Goal: Contribute content

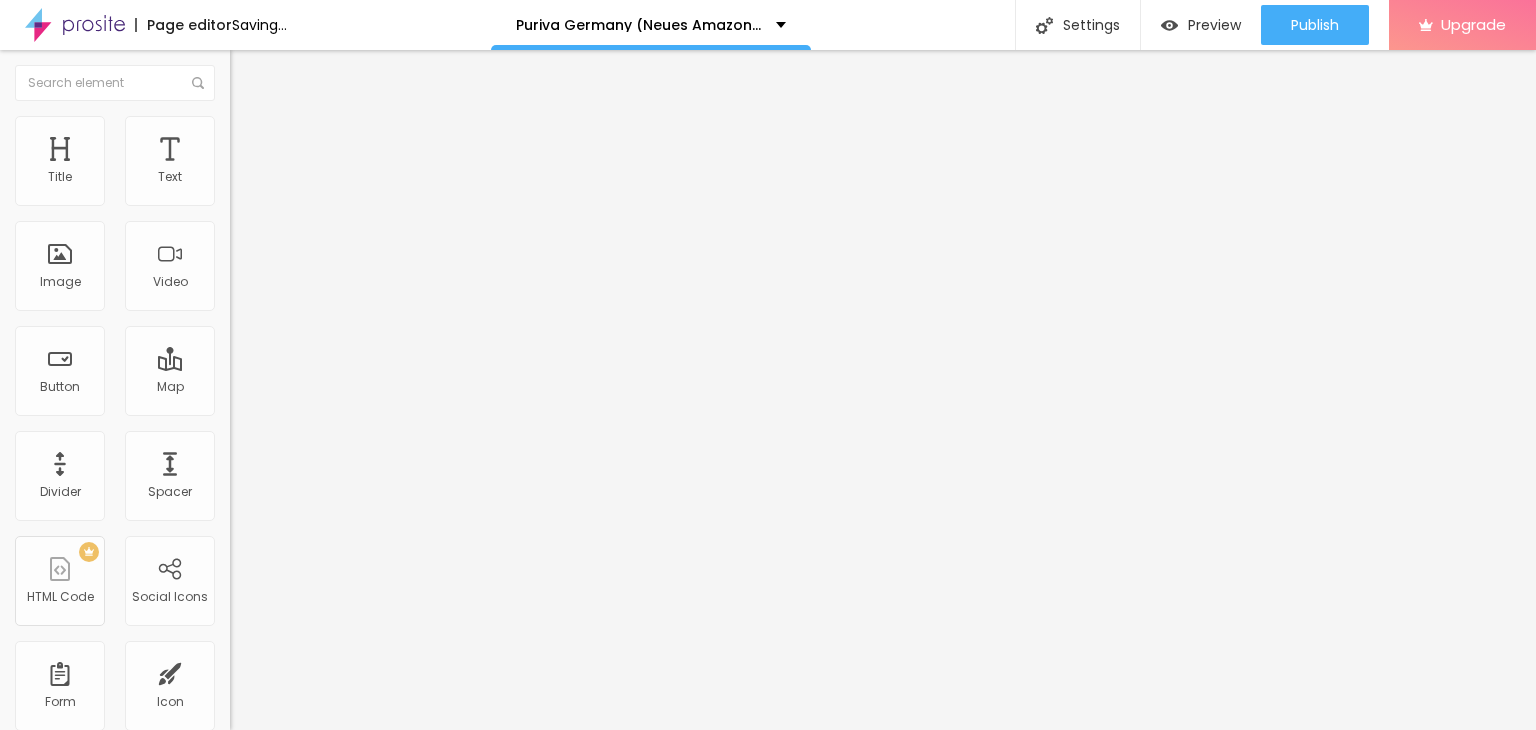
click at [245, 68] on img "button" at bounding box center [253, 73] width 16 height 16
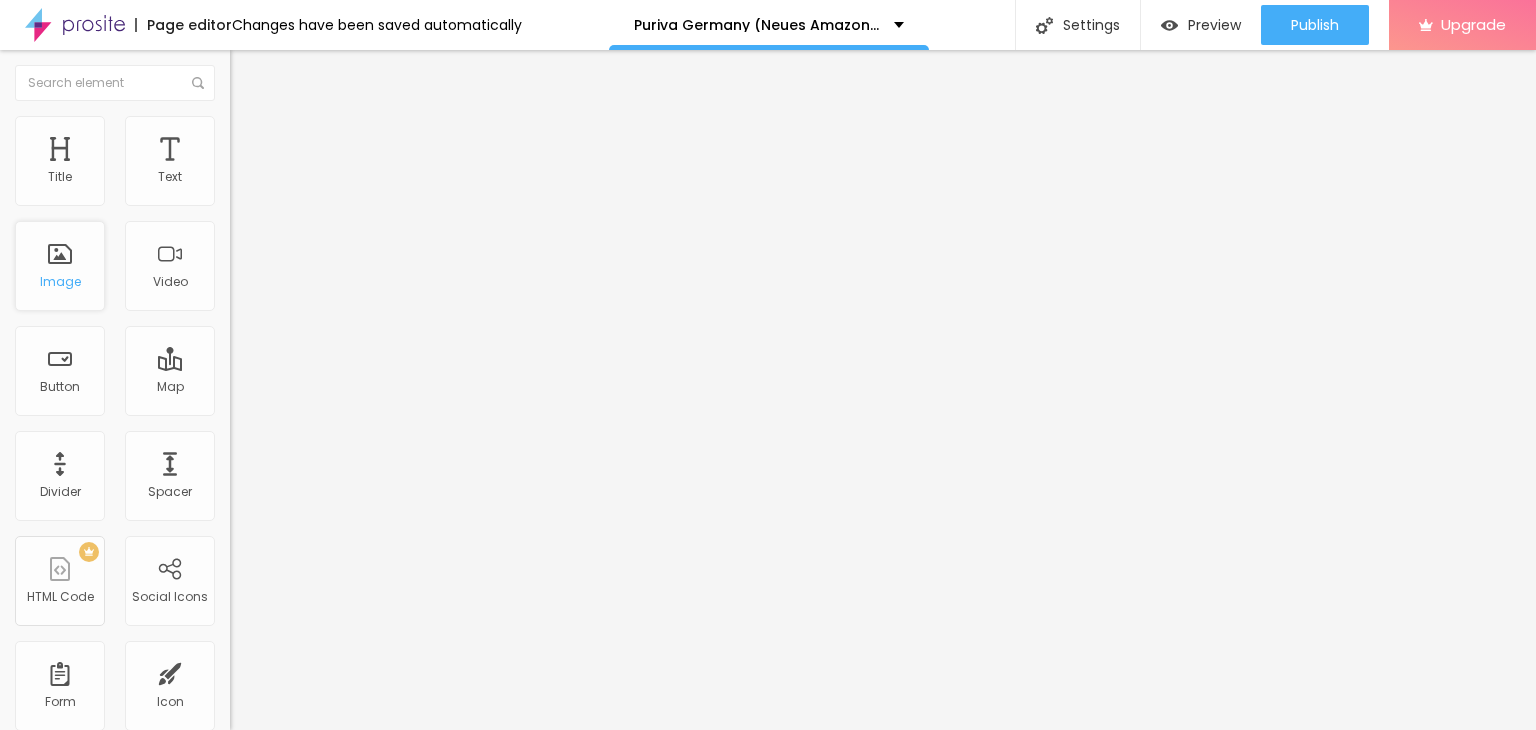
click at [76, 306] on div "Image" at bounding box center [60, 266] width 90 height 90
click at [68, 289] on div "Image" at bounding box center [60, 266] width 90 height 90
drag, startPoint x: 126, startPoint y: 324, endPoint x: 132, endPoint y: 267, distance: 57.3
click at [230, 182] on div "Image description (Alt)" at bounding box center [345, 176] width 230 height 12
click at [230, 170] on div "Add image" at bounding box center [345, 163] width 230 height 14
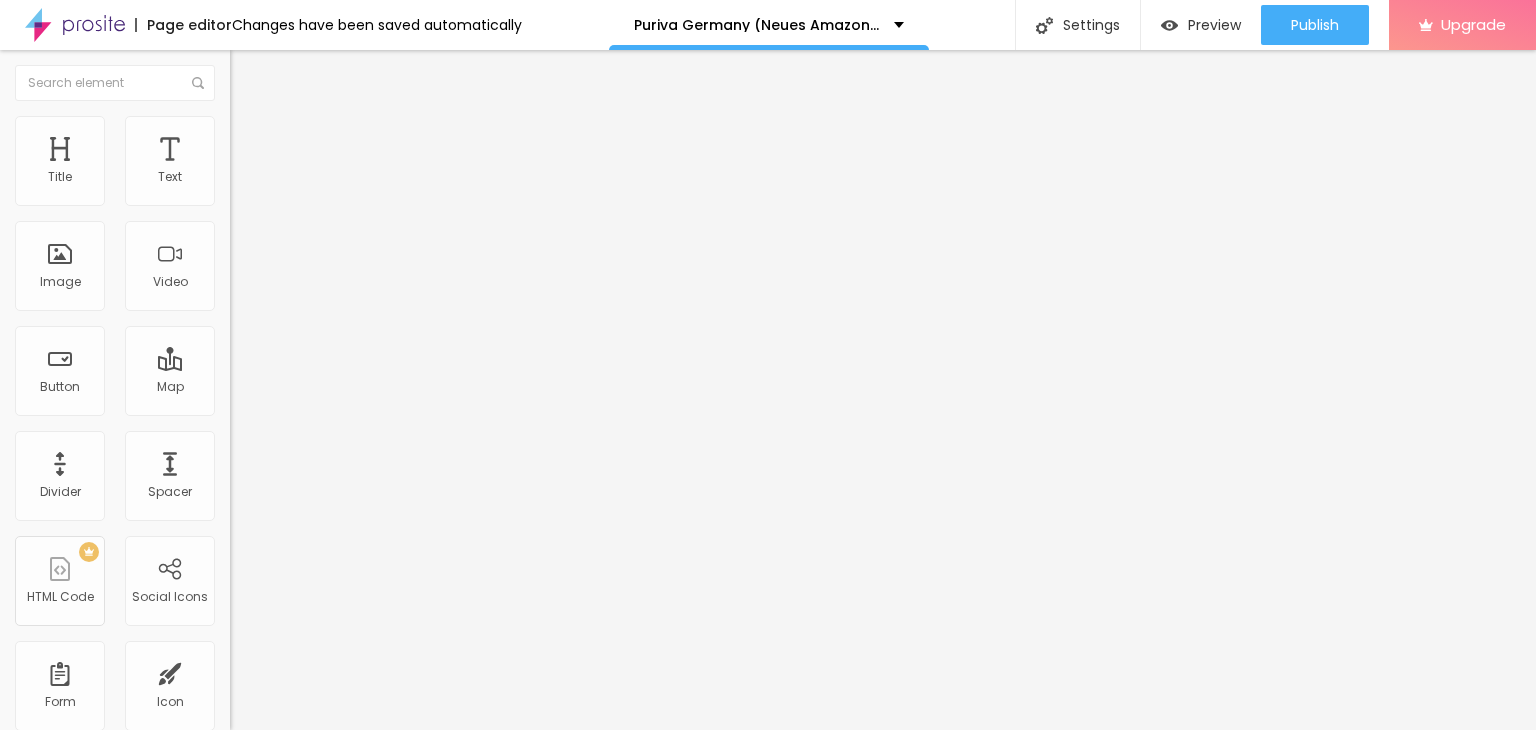
click at [230, 172] on span "Add image" at bounding box center [271, 163] width 82 height 17
click at [230, 325] on div "Edit Text Style Advanced Typography Reset to default Shadow DISABLED Reset to d…" at bounding box center [345, 390] width 230 height 680
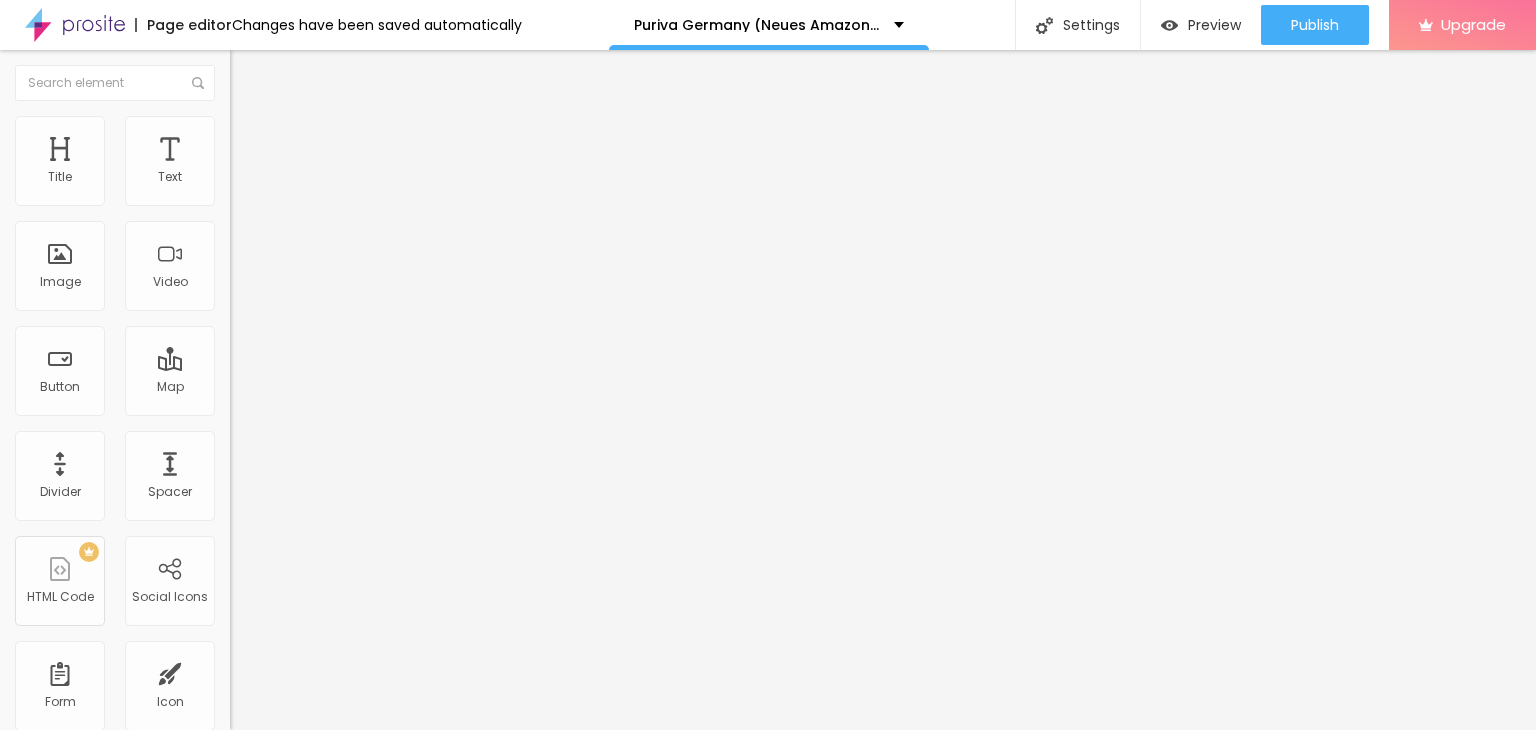
click at [245, 72] on div "Edit Text" at bounding box center [290, 73] width 91 height 16
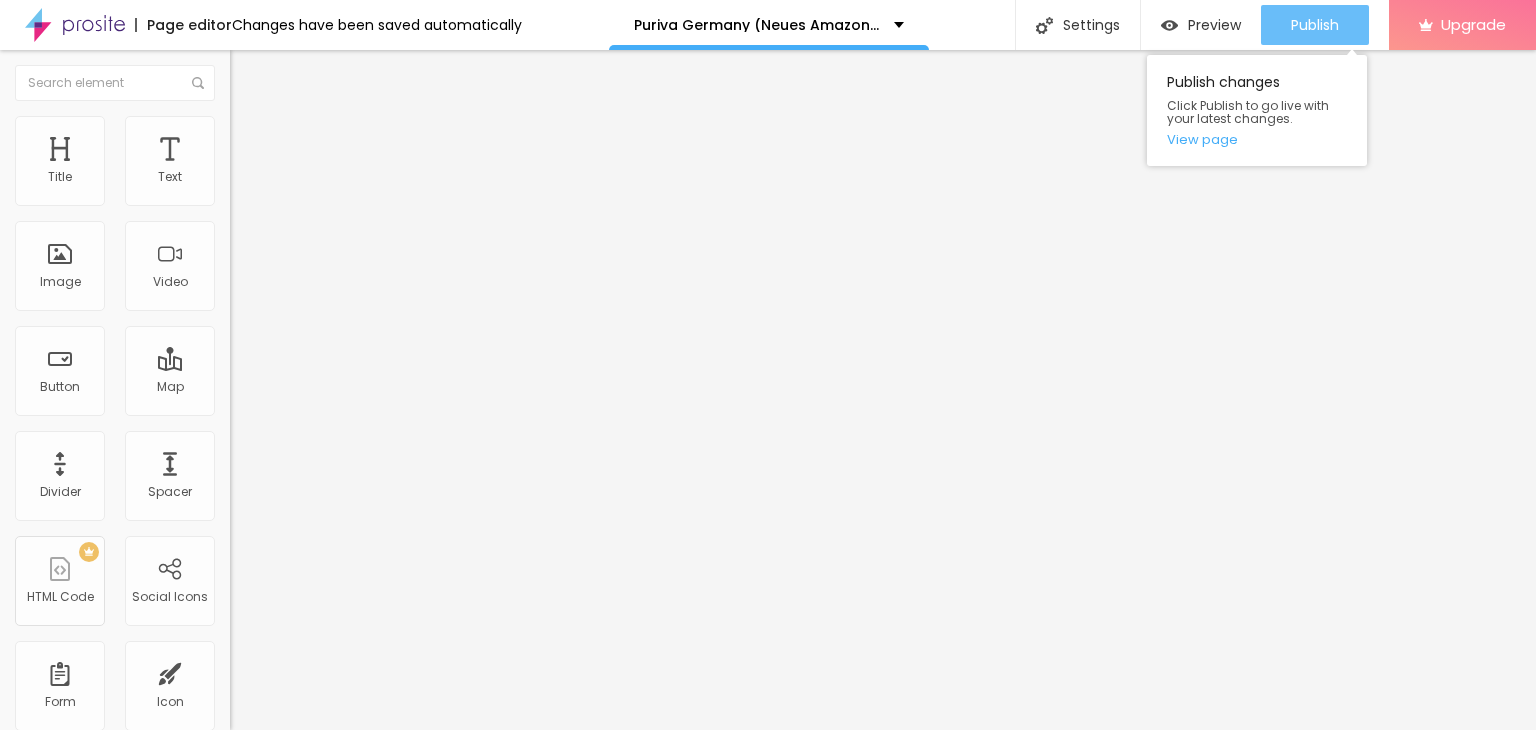
click at [1300, 32] on span "Publish" at bounding box center [1315, 25] width 48 height 16
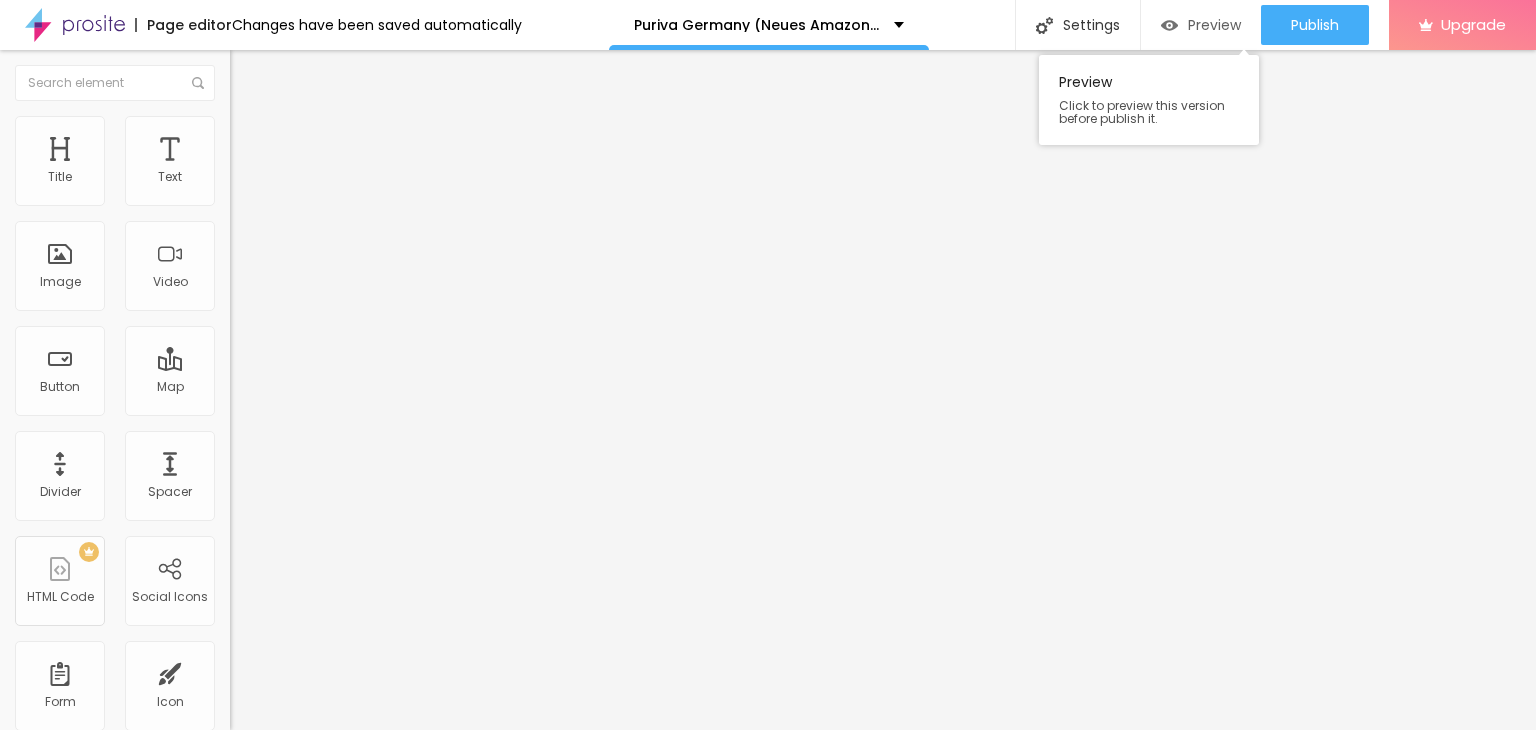
click at [1161, 33] on img "button" at bounding box center [1169, 25] width 17 height 17
click at [116, 21] on img at bounding box center [75, 25] width 100 height 50
